Goal: Information Seeking & Learning: Check status

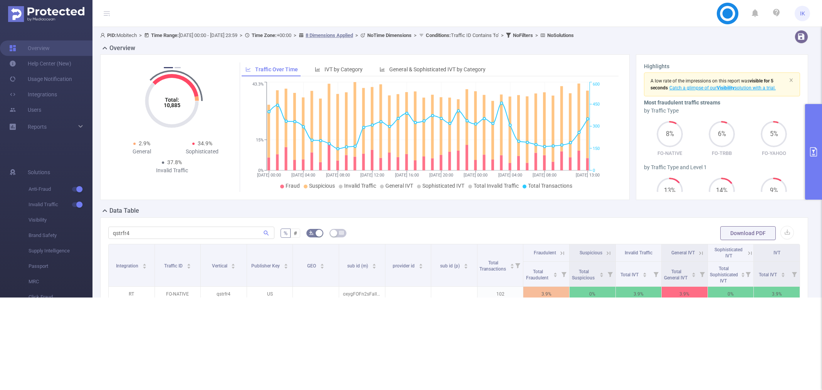
click at [684, 244] on th "General IVT" at bounding box center [684, 252] width 46 height 17
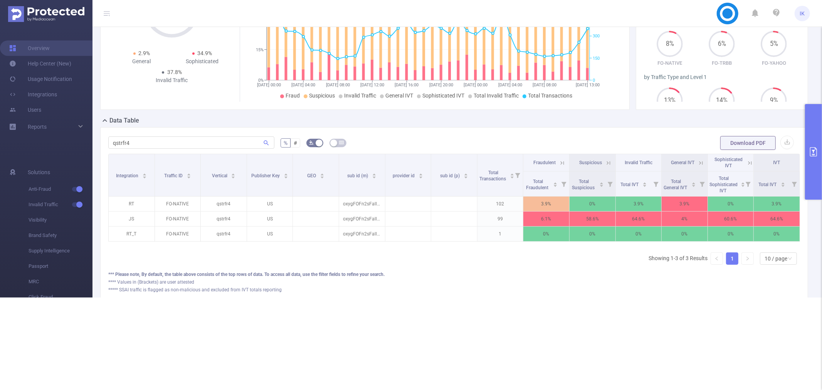
scroll to position [57, 0]
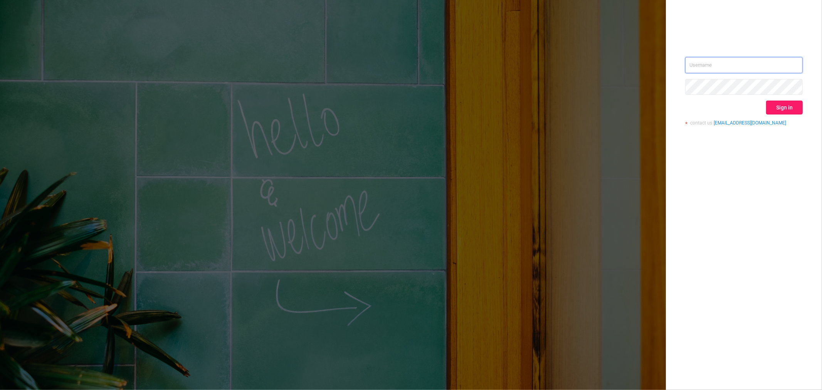
type input "ido@mobitech.io"
drag, startPoint x: 780, startPoint y: 105, endPoint x: 773, endPoint y: 110, distance: 8.5
click at [780, 105] on button "Sign in" at bounding box center [784, 108] width 37 height 14
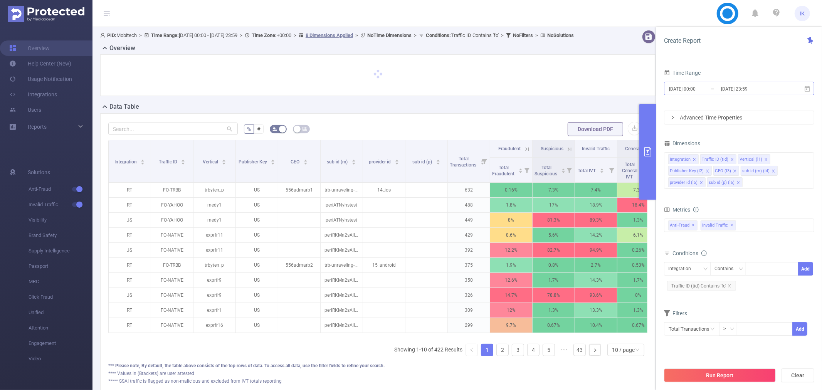
click at [747, 89] on input "[DATE] 23:59" at bounding box center [751, 89] width 62 height 10
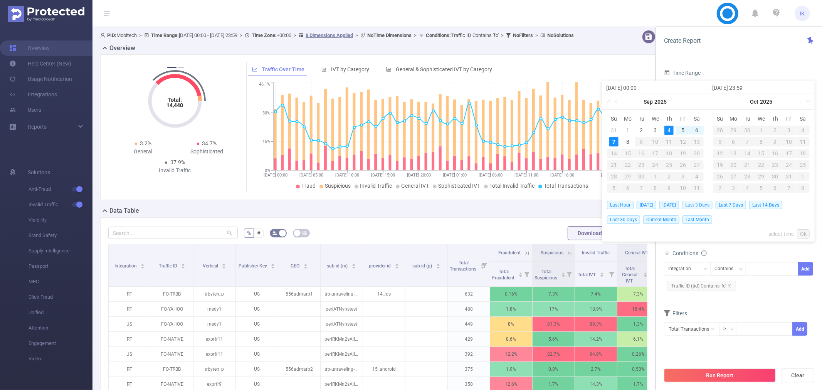
click at [711, 203] on span "Last 3 Days" at bounding box center [697, 205] width 30 height 8
type input "2025-09-06 23:59"
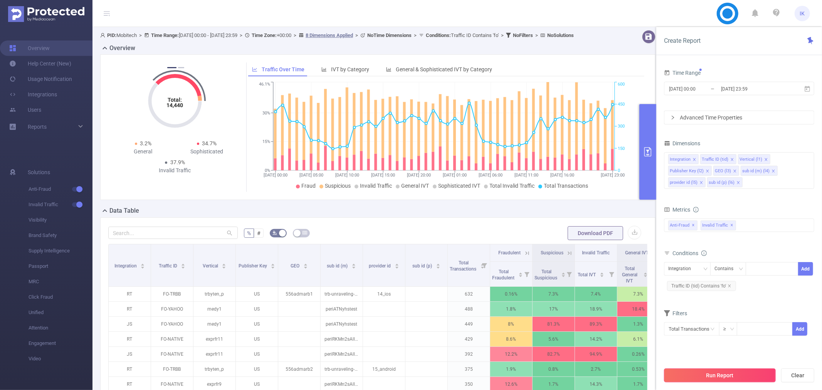
click at [749, 372] on button "Run Report" at bounding box center [720, 375] width 112 height 14
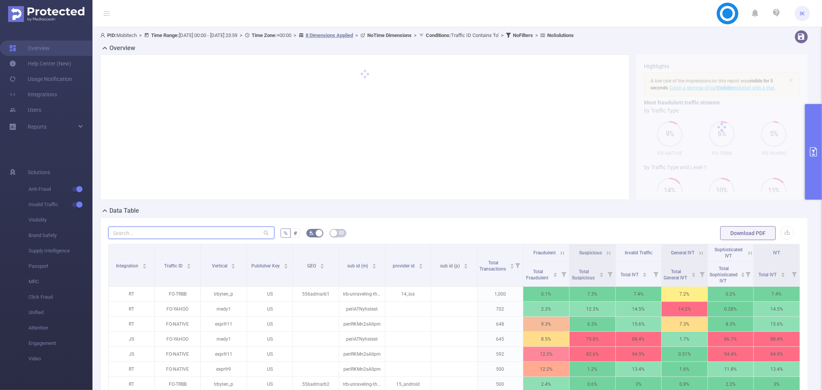
click at [232, 230] on input "text" at bounding box center [191, 233] width 166 height 12
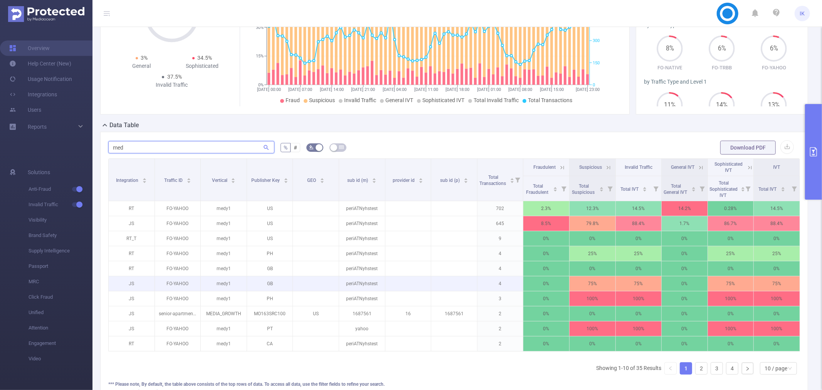
scroll to position [128, 0]
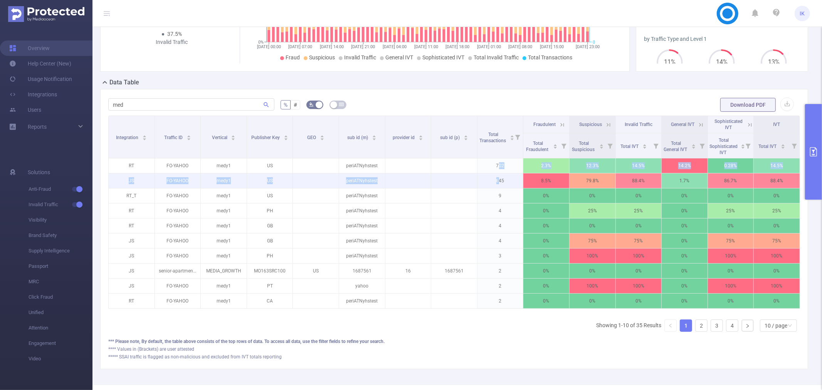
drag, startPoint x: 495, startPoint y: 168, endPoint x: 495, endPoint y: 188, distance: 20.4
click at [495, 188] on tbody "RT FO-YAHOO medy1 US periATNyhstest 702 2.3% 12.3% 14.5% 14.2% 0.28% 14.5% JS F…" at bounding box center [454, 233] width 691 height 150
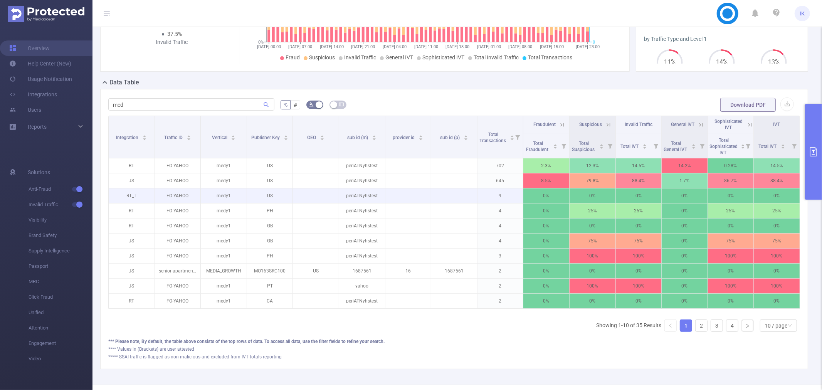
click at [499, 189] on p "9" at bounding box center [500, 195] width 46 height 15
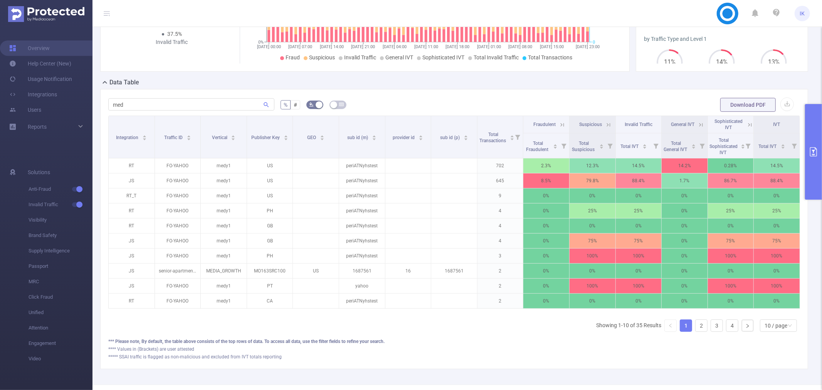
click at [744, 125] on icon at bounding box center [748, 125] width 9 height 8
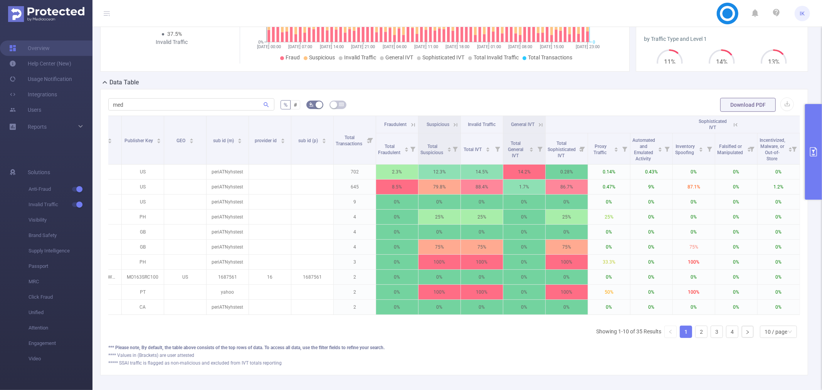
scroll to position [0, 0]
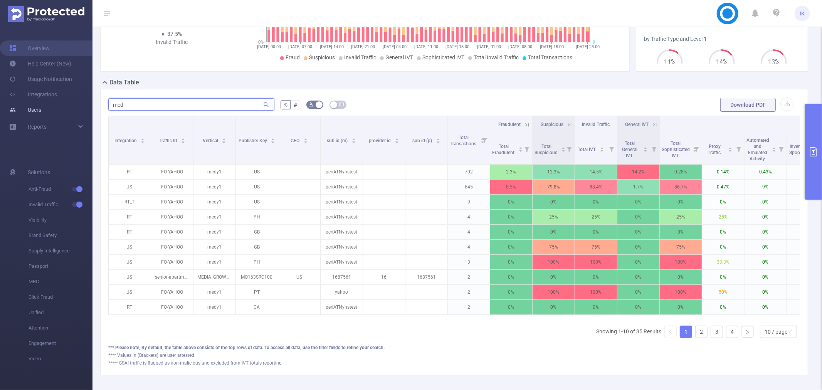
drag, startPoint x: 189, startPoint y: 101, endPoint x: 11, endPoint y: 110, distance: 178.2
click at [11, 110] on section "Overview Help Center (New) Usage Notification Integrations Users Reports Soluti…" at bounding box center [411, 195] width 822 height 390
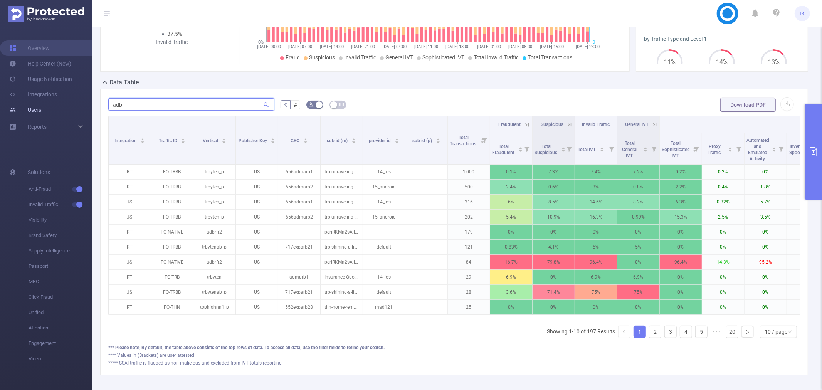
scroll to position [64, 0]
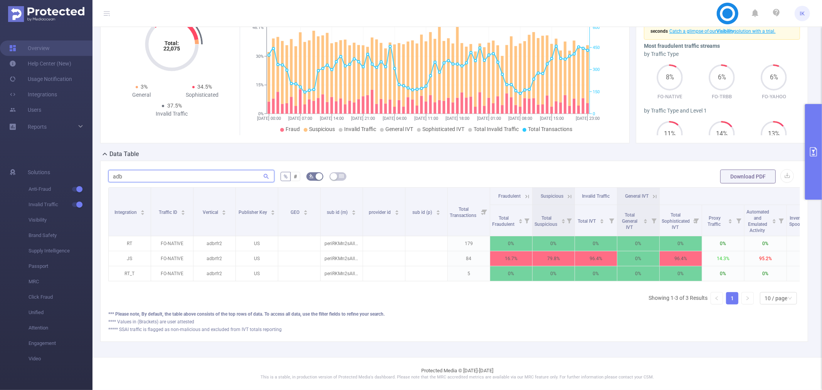
drag, startPoint x: 136, startPoint y: 164, endPoint x: 109, endPoint y: 160, distance: 26.5
click at [109, 161] on div "adb % # Download PDF Integration Traffic ID Vertical Publisher Key GEO sub id (…" at bounding box center [454, 251] width 708 height 181
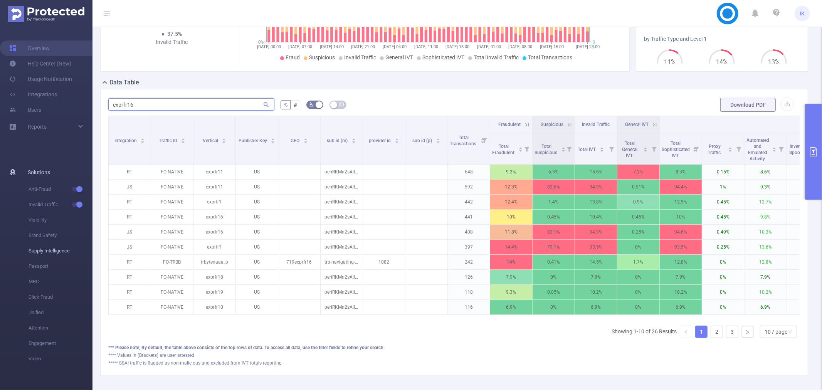
scroll to position [94, 0]
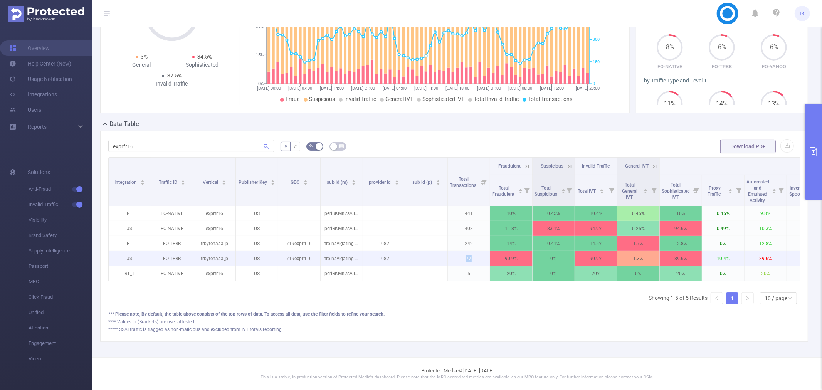
drag, startPoint x: 461, startPoint y: 250, endPoint x: 474, endPoint y: 251, distance: 12.8
click at [474, 251] on p "77" at bounding box center [469, 258] width 42 height 15
click at [153, 140] on input "exprfr16" at bounding box center [191, 146] width 166 height 12
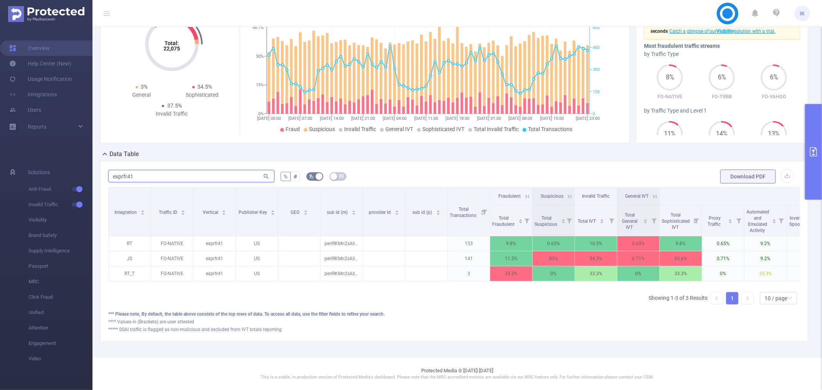
scroll to position [64, 0]
drag, startPoint x: 460, startPoint y: 267, endPoint x: 486, endPoint y: 263, distance: 26.2
click at [486, 266] on p "3" at bounding box center [469, 273] width 42 height 15
click at [153, 172] on input "exprfr41" at bounding box center [191, 176] width 166 height 12
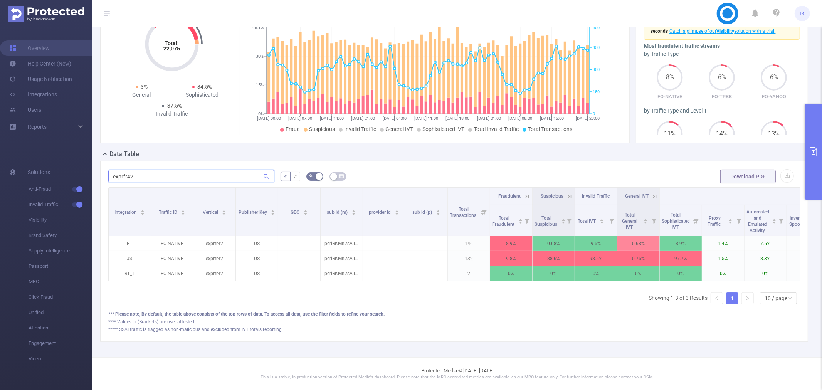
type input "exprfr42"
